Goal: Transaction & Acquisition: Download file/media

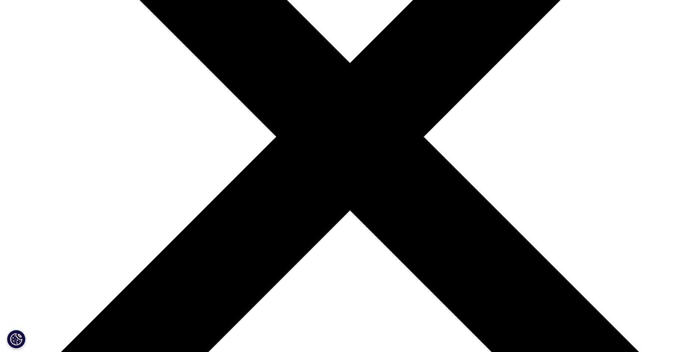
scroll to position [221, 0]
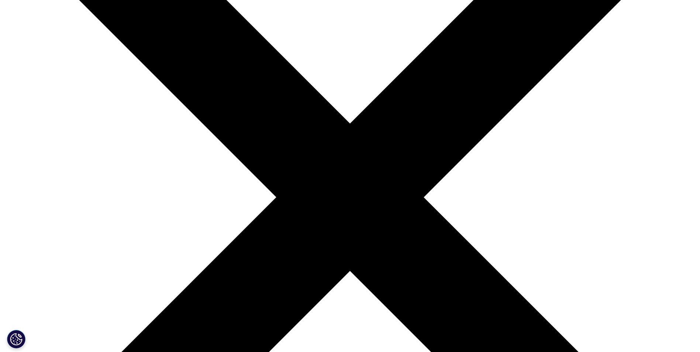
scroll to position [0, 0]
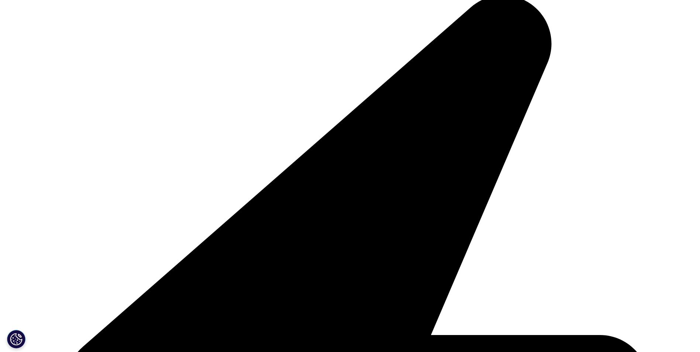
scroll to position [37, 0]
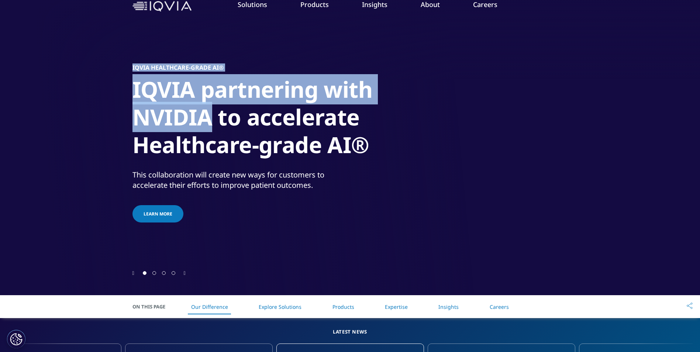
drag, startPoint x: 130, startPoint y: 114, endPoint x: 206, endPoint y: 115, distance: 76.4
click at [206, 115] on section "IQVIA Healthcare-grade AI® IQVIA partnering with NVIDIA to accelerate Healthcar…" at bounding box center [350, 129] width 700 height 332
click at [226, 117] on h1 "IQVIA partnering with NVIDIA to accelerate Healthcare-grade AI®" at bounding box center [271, 119] width 277 height 87
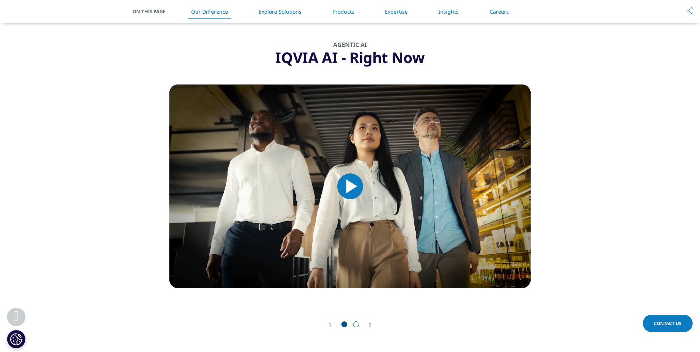
scroll to position [628, 0]
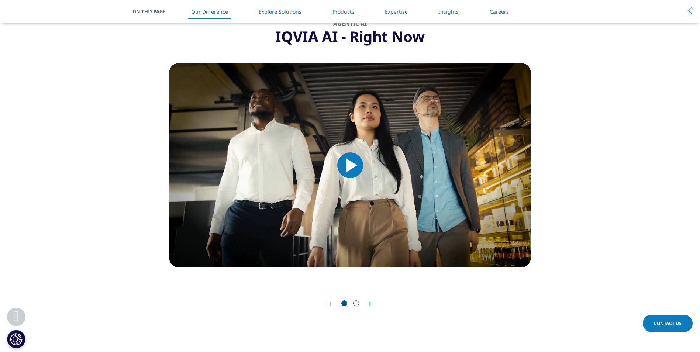
click at [371, 303] on icon "Next slide" at bounding box center [370, 304] width 2 height 6
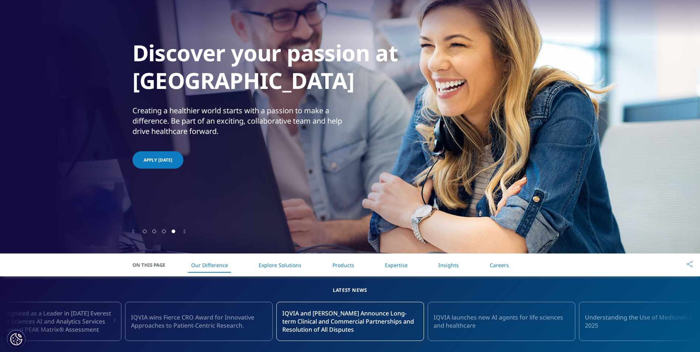
scroll to position [0, 0]
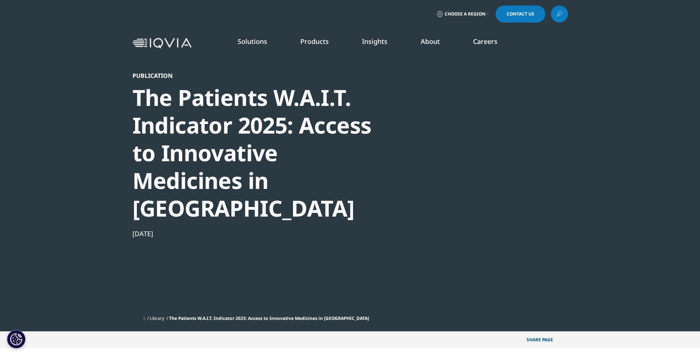
scroll to position [196, 436]
